Goal: Task Accomplishment & Management: Use online tool/utility

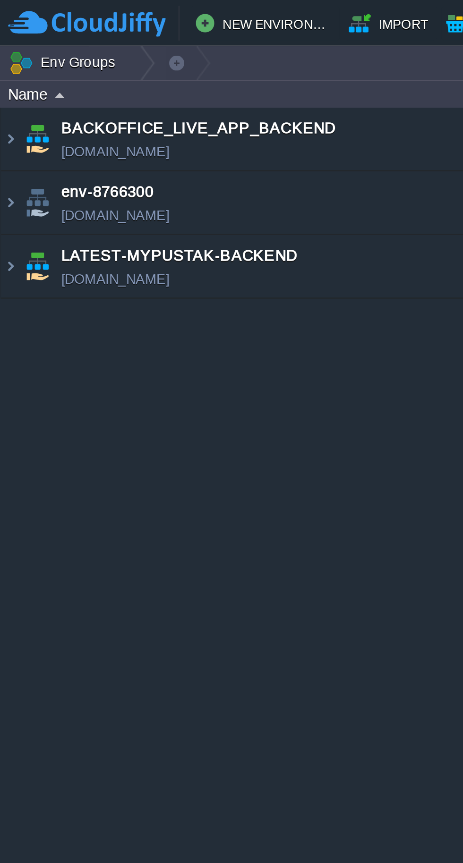
click at [3, 106] on img at bounding box center [4, 108] width 8 height 25
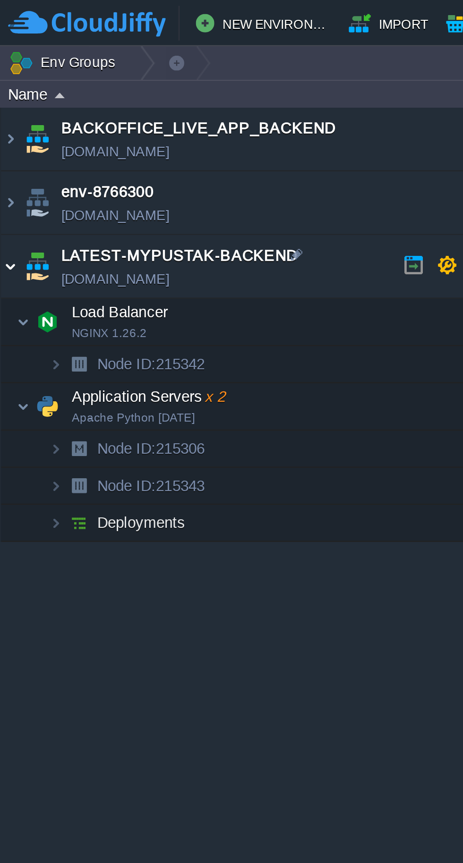
click at [9, 164] on img at bounding box center [10, 165] width 6 height 19
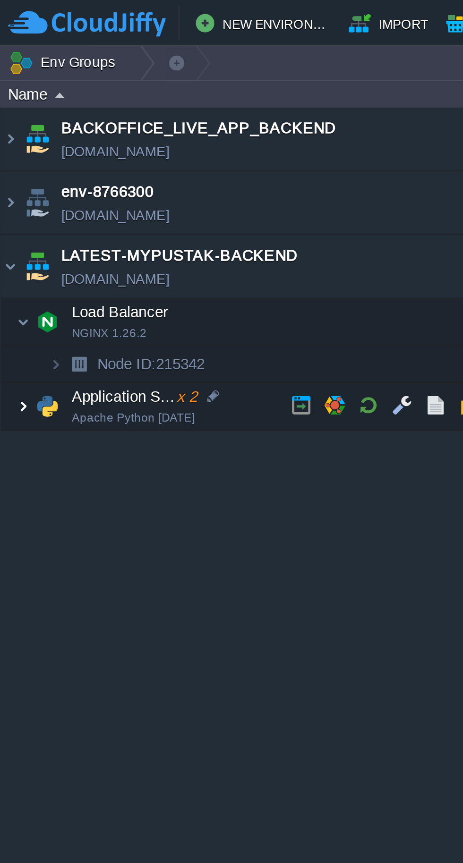
click at [7, 165] on img at bounding box center [10, 165] width 6 height 19
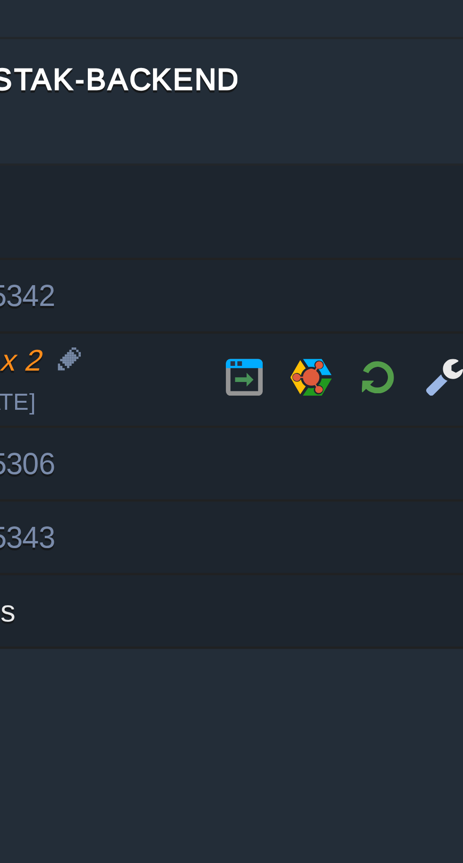
click at [149, 165] on button "button" at bounding box center [149, 165] width 8 height 8
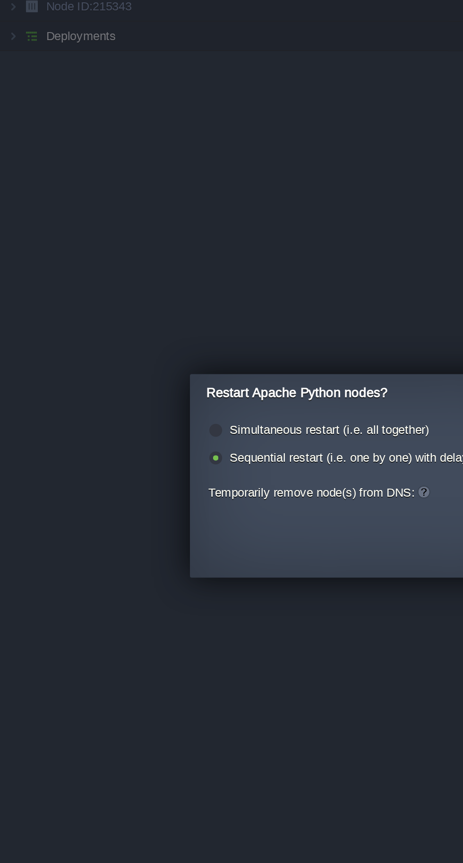
click at [181, 413] on label "Simultaneous restart (i.e. all together)" at bounding box center [185, 415] width 102 height 7
click at [129, 414] on input "radio" at bounding box center [126, 417] width 6 height 6
radio input "true"
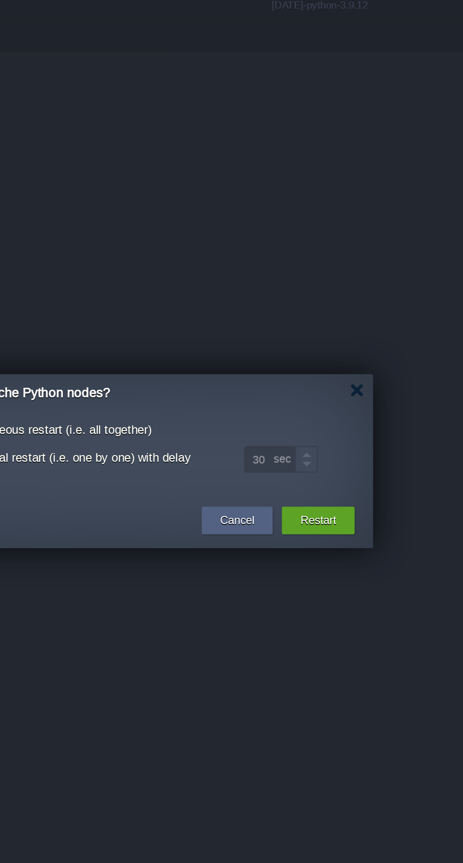
click at [328, 458] on button "Restart" at bounding box center [321, 461] width 18 height 9
